Goal: Task Accomplishment & Management: Manage account settings

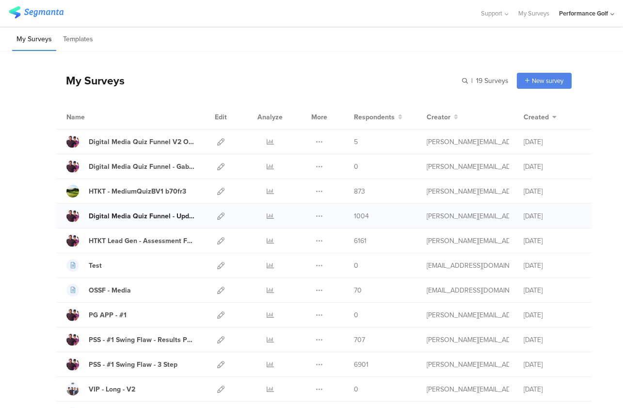
click at [162, 215] on div "Digital Media Quiz Funnel - Updated [DATE]" at bounding box center [142, 216] width 107 height 10
click at [219, 216] on icon at bounding box center [220, 215] width 7 height 7
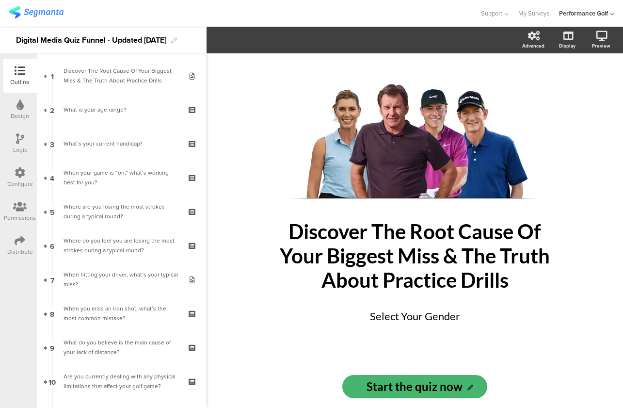
click at [22, 241] on icon at bounding box center [20, 240] width 11 height 11
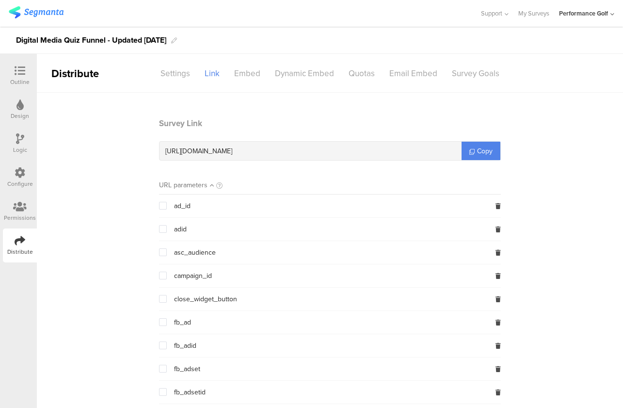
click at [23, 211] on icon at bounding box center [20, 206] width 14 height 11
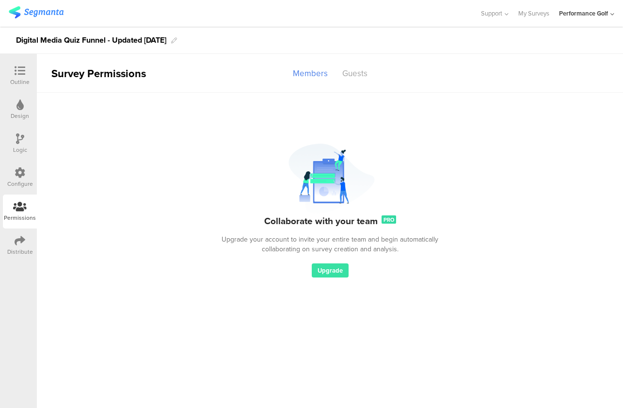
click at [19, 176] on icon at bounding box center [20, 172] width 11 height 11
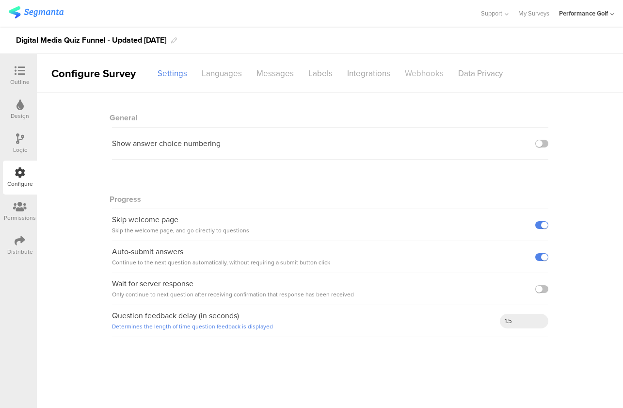
click at [425, 75] on div "Webhooks" at bounding box center [424, 73] width 53 height 17
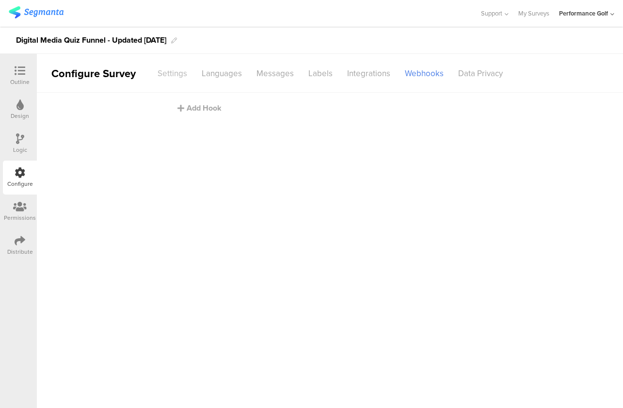
click at [182, 73] on div "Settings" at bounding box center [172, 73] width 44 height 17
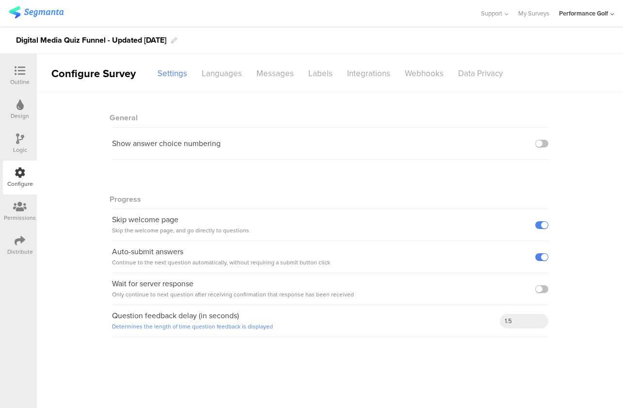
click at [22, 143] on icon at bounding box center [20, 138] width 8 height 11
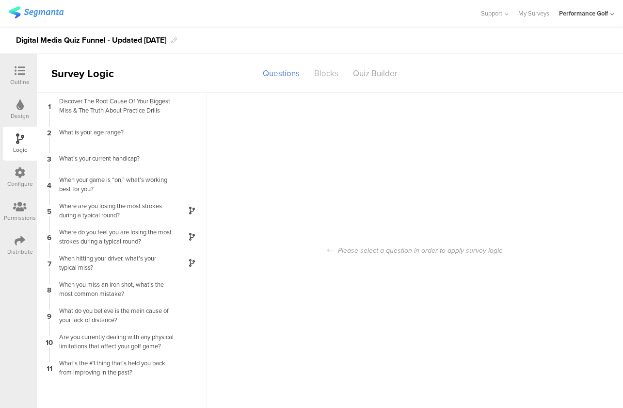
click at [327, 77] on div "Blocks" at bounding box center [326, 73] width 39 height 17
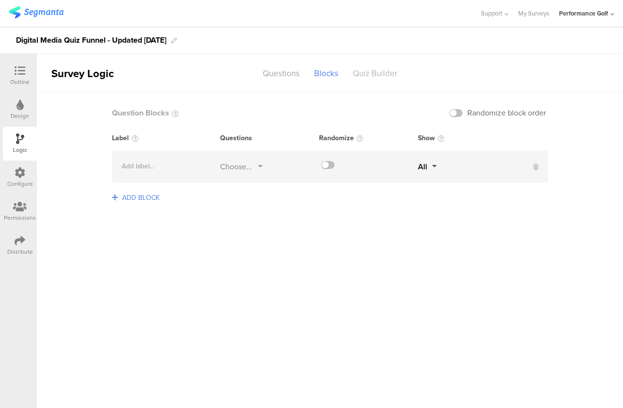
click at [366, 71] on div "Quiz Builder" at bounding box center [375, 73] width 59 height 17
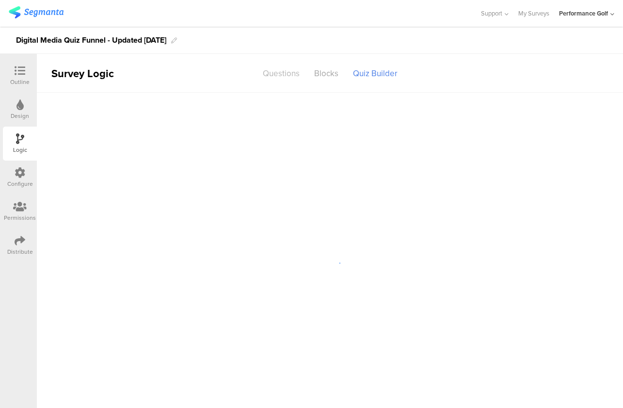
click at [277, 72] on div "Questions" at bounding box center [281, 73] width 51 height 17
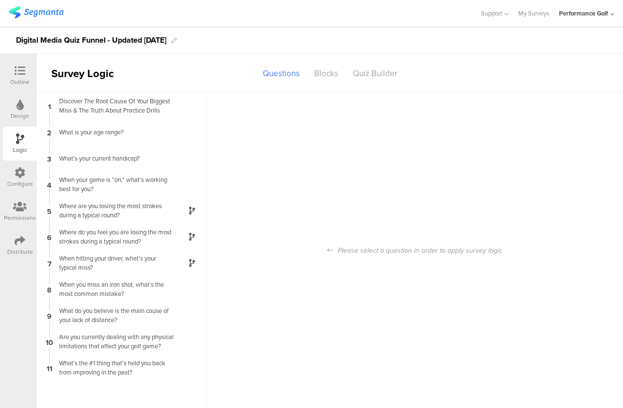
click at [20, 102] on icon at bounding box center [19, 104] width 7 height 11
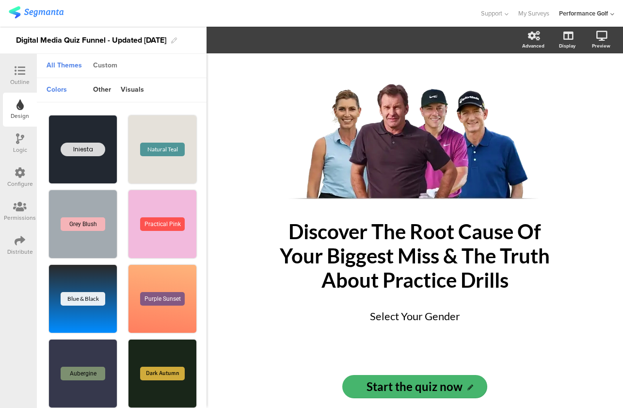
click at [110, 67] on div "Custom" at bounding box center [105, 66] width 34 height 16
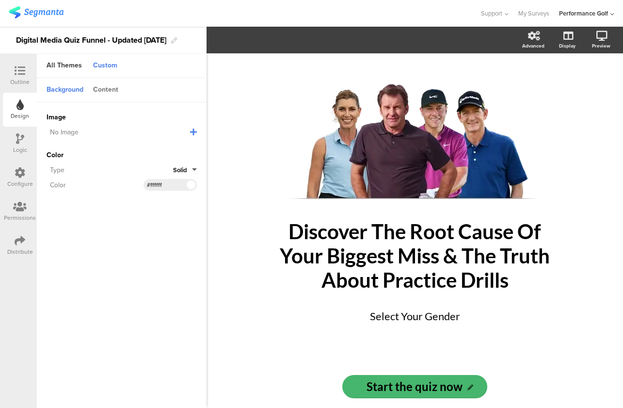
click at [105, 91] on div "Content" at bounding box center [105, 90] width 35 height 16
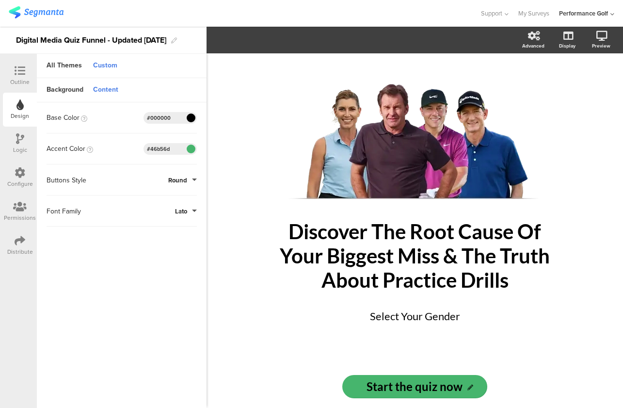
click at [23, 75] on icon at bounding box center [20, 70] width 11 height 11
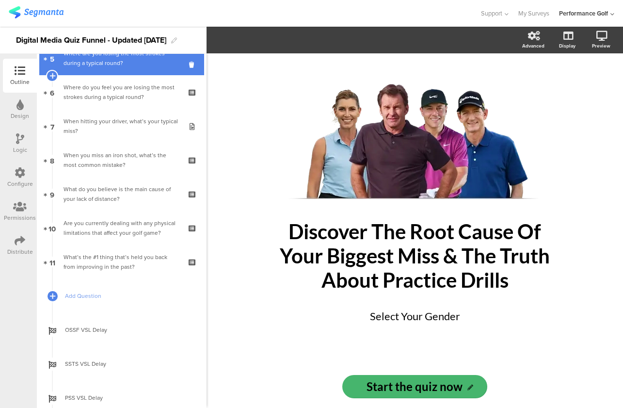
scroll to position [216, 0]
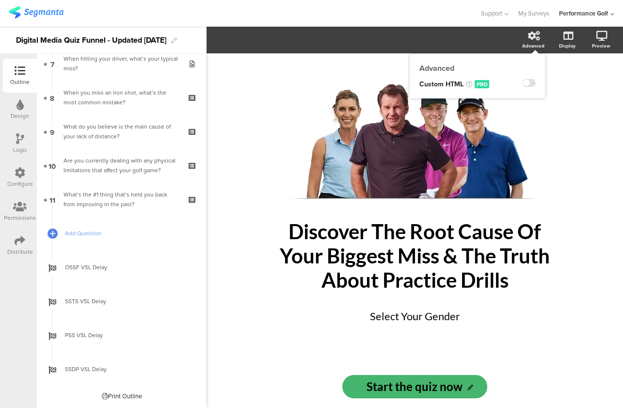
click at [535, 44] on div "Advanced" at bounding box center [533, 45] width 22 height 7
click at [18, 204] on icon at bounding box center [20, 206] width 14 height 11
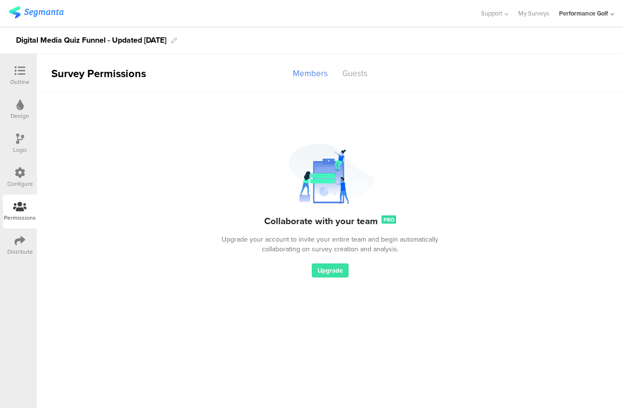
click at [19, 170] on icon at bounding box center [20, 172] width 11 height 11
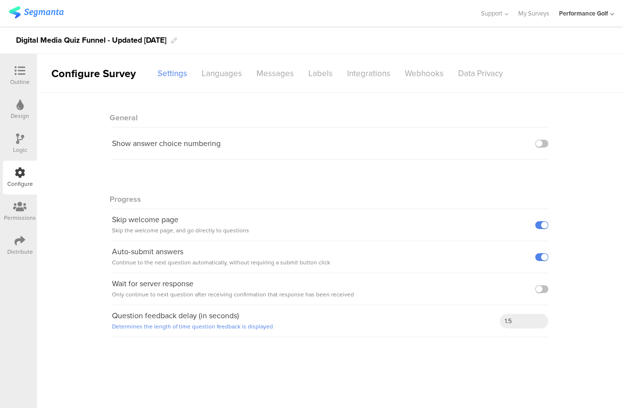
click at [20, 207] on icon at bounding box center [20, 206] width 14 height 11
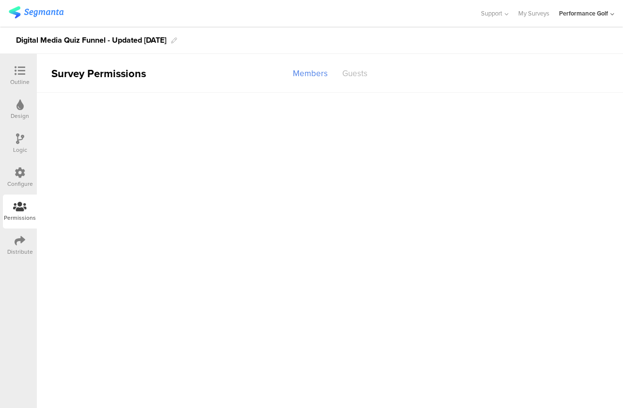
click at [356, 73] on div "Guests" at bounding box center [355, 73] width 40 height 17
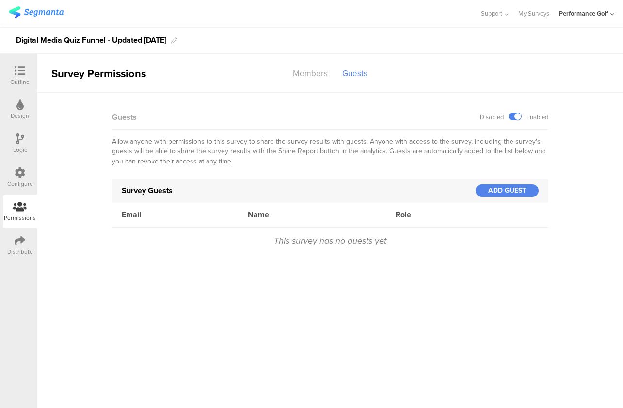
click at [18, 170] on icon at bounding box center [20, 172] width 11 height 11
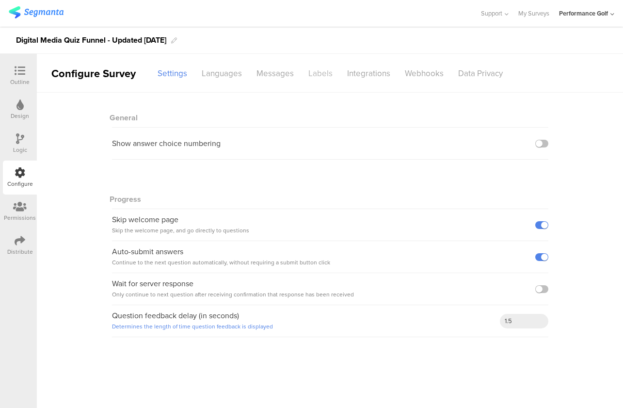
click at [320, 71] on div "Labels" at bounding box center [320, 73] width 39 height 17
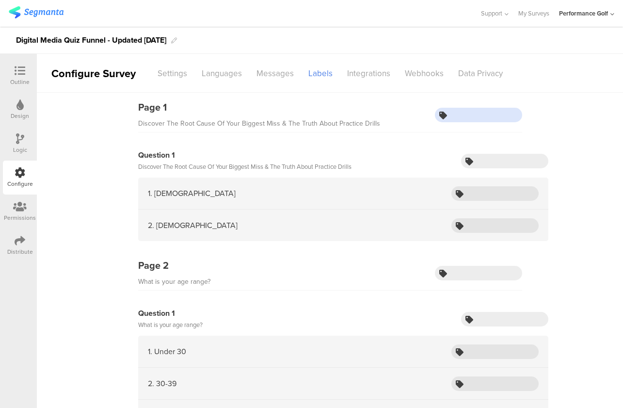
click at [454, 115] on input "text" at bounding box center [478, 115] width 87 height 15
